Goal: Task Accomplishment & Management: Complete application form

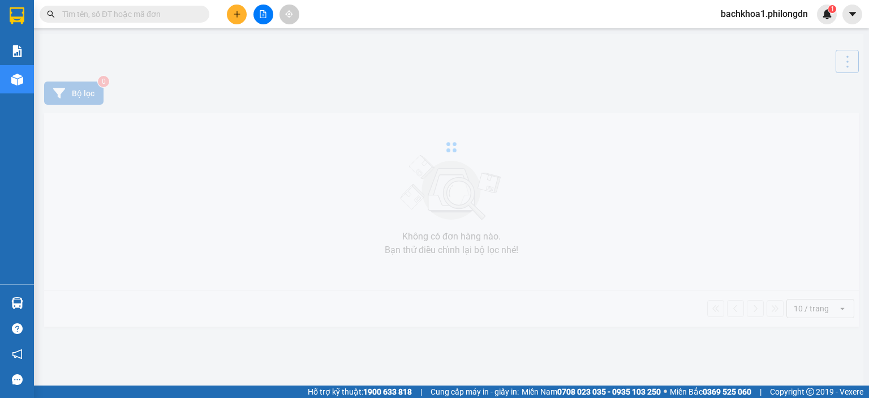
click at [110, 10] on input "text" at bounding box center [128, 14] width 133 height 12
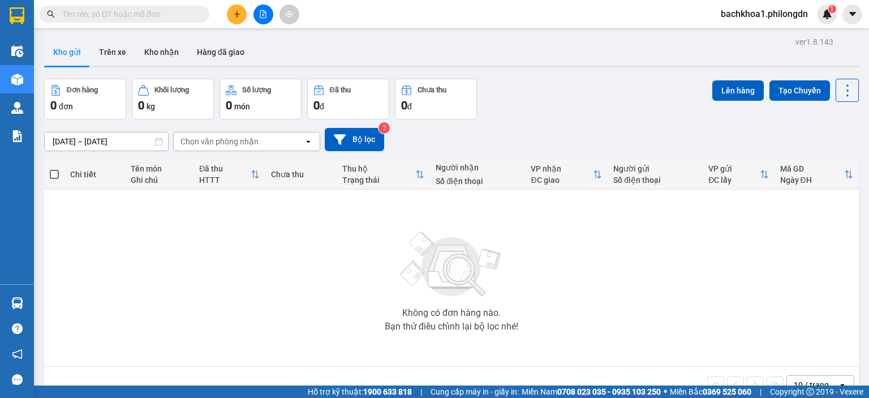
paste input "0789450450"
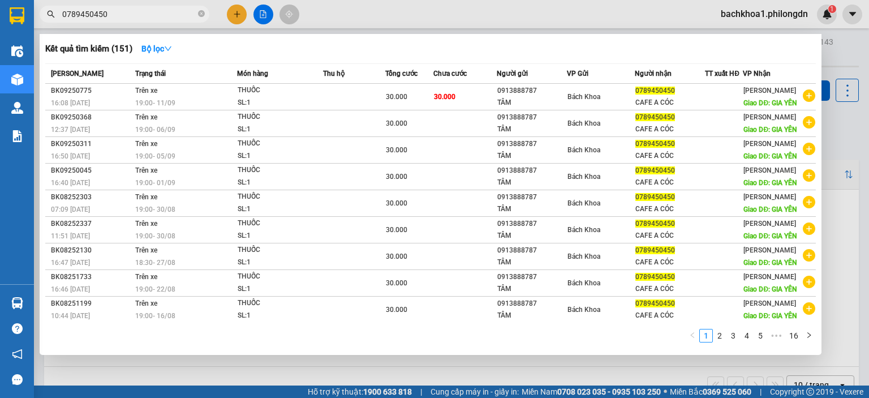
type input "0789450450"
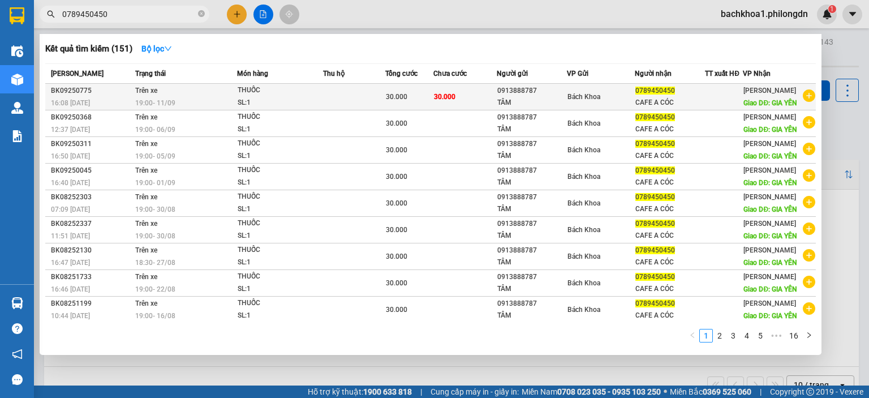
click at [521, 97] on div "0913888787" at bounding box center [531, 91] width 69 height 12
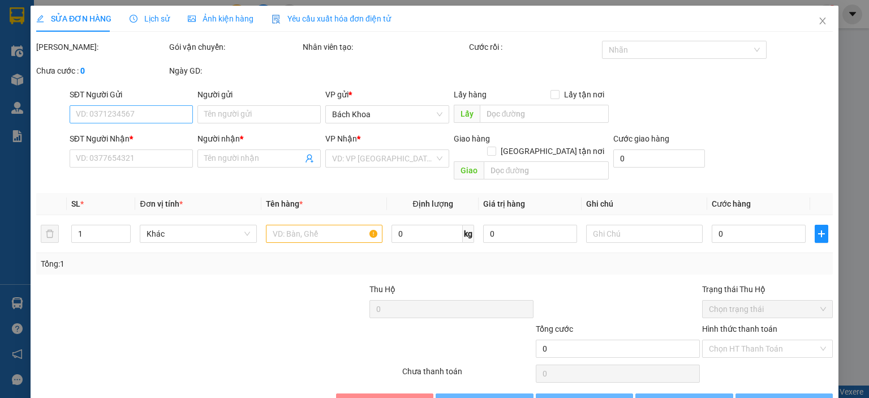
type input "0913888787"
type input "TÂM"
type input "0789450450"
type input "CAFE A CÓC"
type input "GIA YÊN"
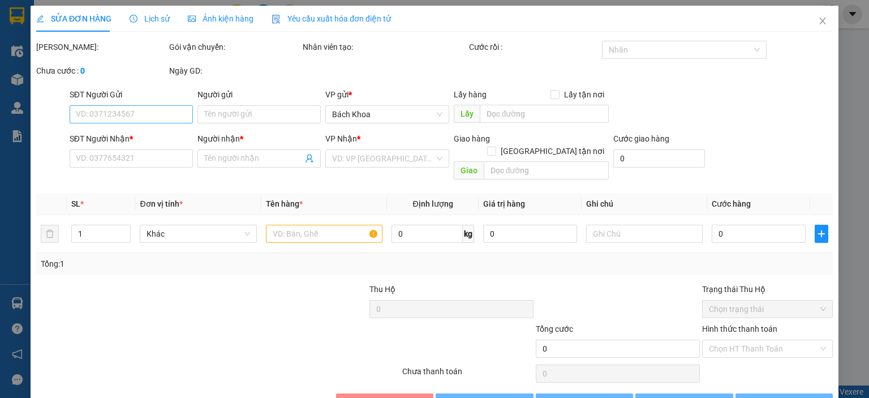
type input "30.000"
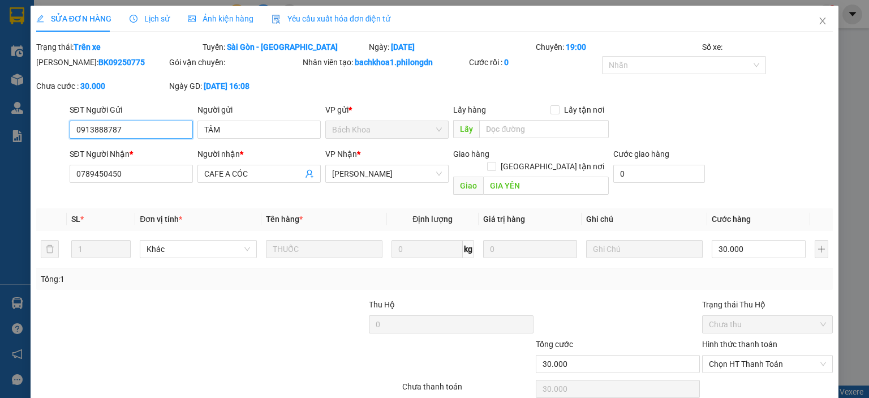
click at [107, 131] on input "0913888787" at bounding box center [131, 129] width 123 height 18
click at [818, 22] on icon "close" at bounding box center [822, 20] width 9 height 9
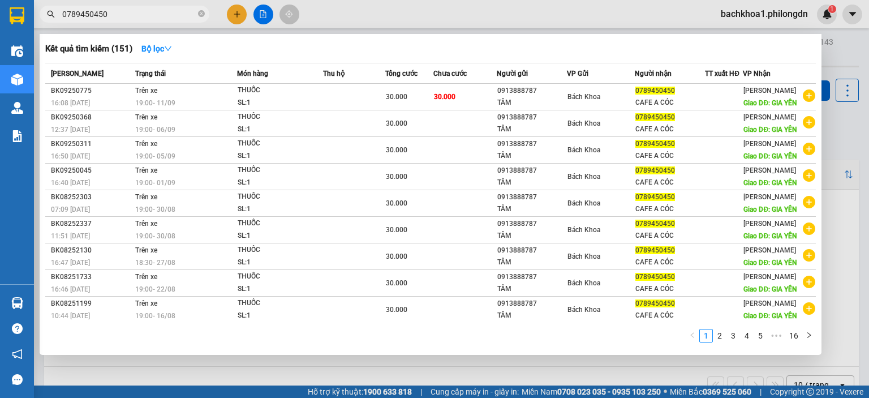
click at [121, 11] on input "0789450450" at bounding box center [128, 14] width 133 height 12
click at [143, 15] on input "0789450450" at bounding box center [128, 14] width 133 height 12
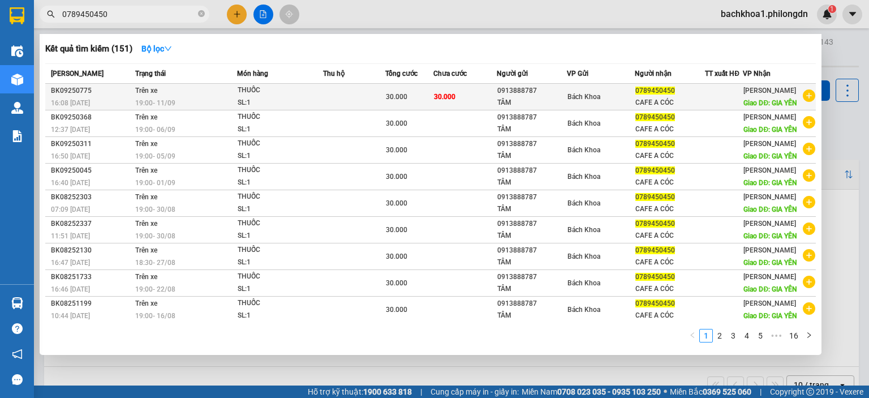
click at [532, 95] on div "0913888787" at bounding box center [531, 91] width 69 height 12
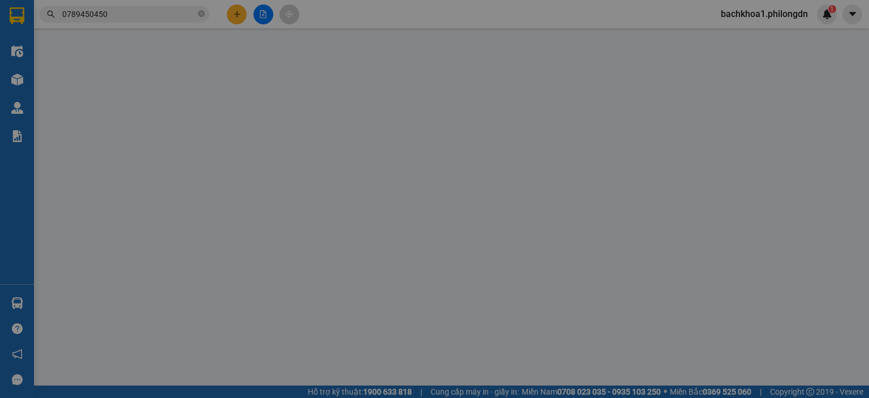
type input "0913888787"
type input "TÂM"
type input "0789450450"
type input "CAFE A CÓC"
type input "GIA YÊN"
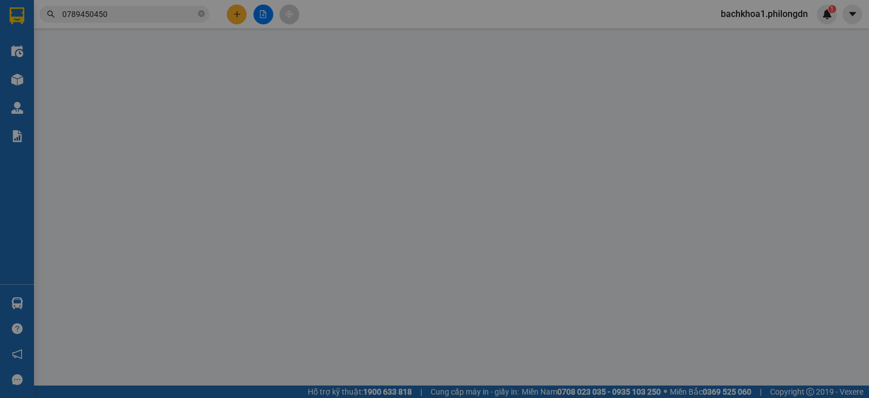
type input "30.000"
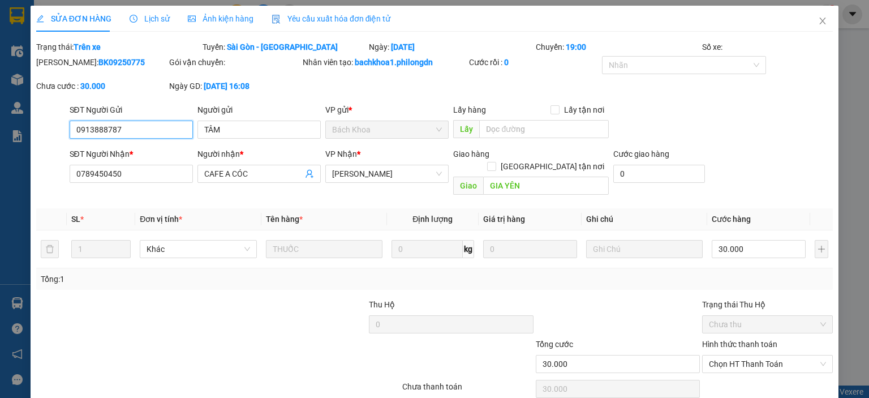
click at [109, 128] on input "0913888787" at bounding box center [131, 129] width 123 height 18
click at [818, 21] on icon "close" at bounding box center [822, 20] width 9 height 9
